Goal: Navigation & Orientation: Find specific page/section

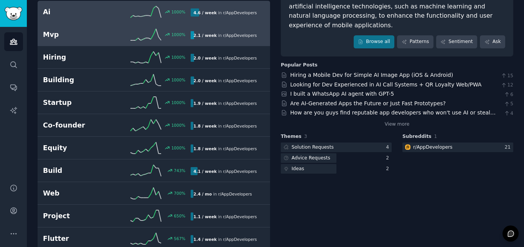
scroll to position [87, 0]
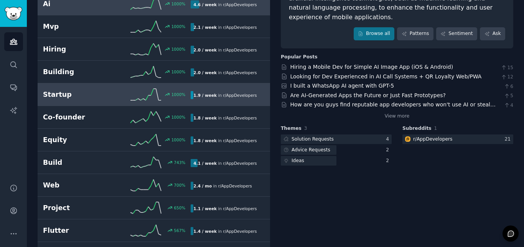
click at [76, 100] on div "Startup 1000 % 1.9 / week in r/ AppDevelopers" at bounding box center [154, 95] width 222 height 12
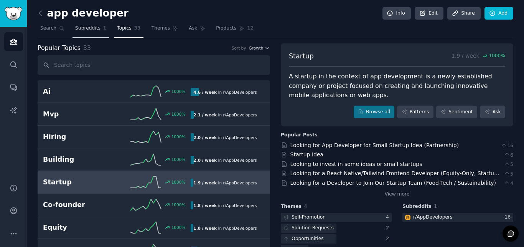
click at [87, 31] on span "Subreddits" at bounding box center [87, 28] width 25 height 7
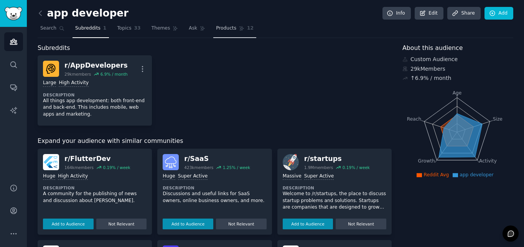
click at [216, 28] on span "Products" at bounding box center [226, 28] width 20 height 7
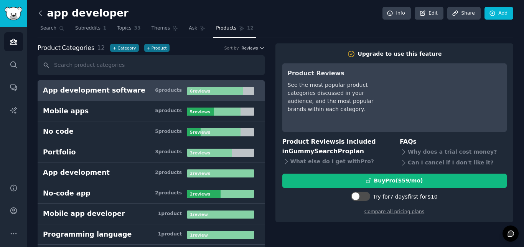
click at [39, 12] on icon at bounding box center [40, 13] width 8 height 8
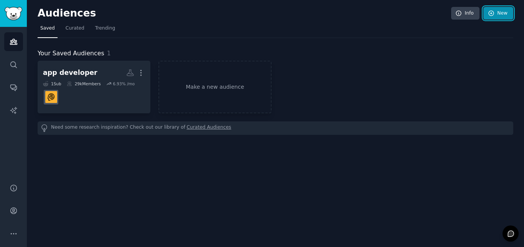
click at [493, 13] on icon at bounding box center [491, 13] width 7 height 7
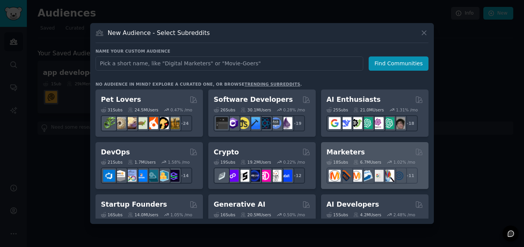
scroll to position [44, 0]
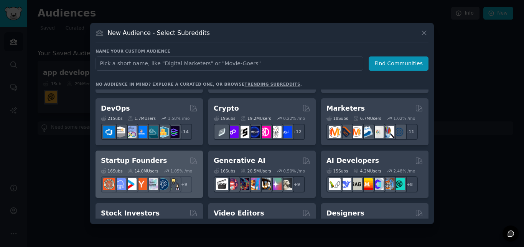
click at [148, 157] on h2 "Startup Founders" at bounding box center [134, 161] width 66 height 10
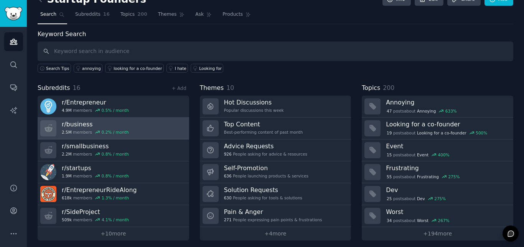
scroll to position [18, 0]
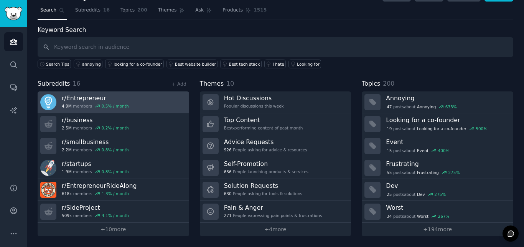
click at [135, 105] on link "r/ Entrepreneur 4.9M members 0.5 % / month" at bounding box center [114, 102] width 152 height 22
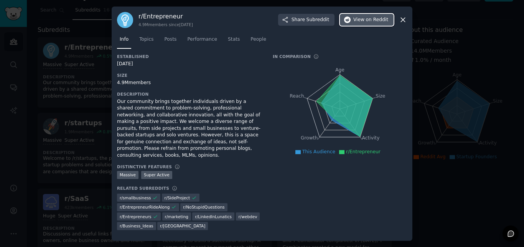
click at [372, 23] on span "on Reddit" at bounding box center [377, 19] width 22 height 7
click at [403, 24] on icon at bounding box center [403, 20] width 8 height 8
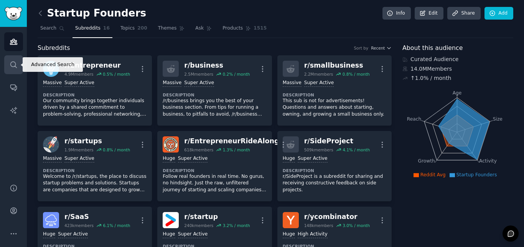
click at [14, 62] on icon "Sidebar" at bounding box center [13, 64] width 6 height 6
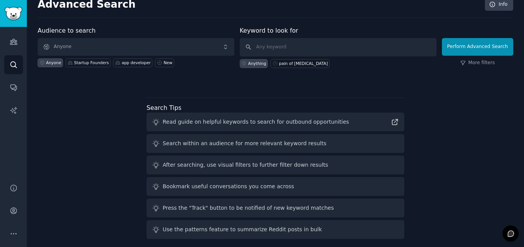
scroll to position [14, 0]
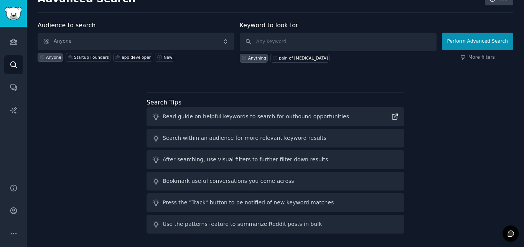
click at [391, 116] on icon at bounding box center [395, 116] width 8 height 8
